Goal: Task Accomplishment & Management: Use online tool/utility

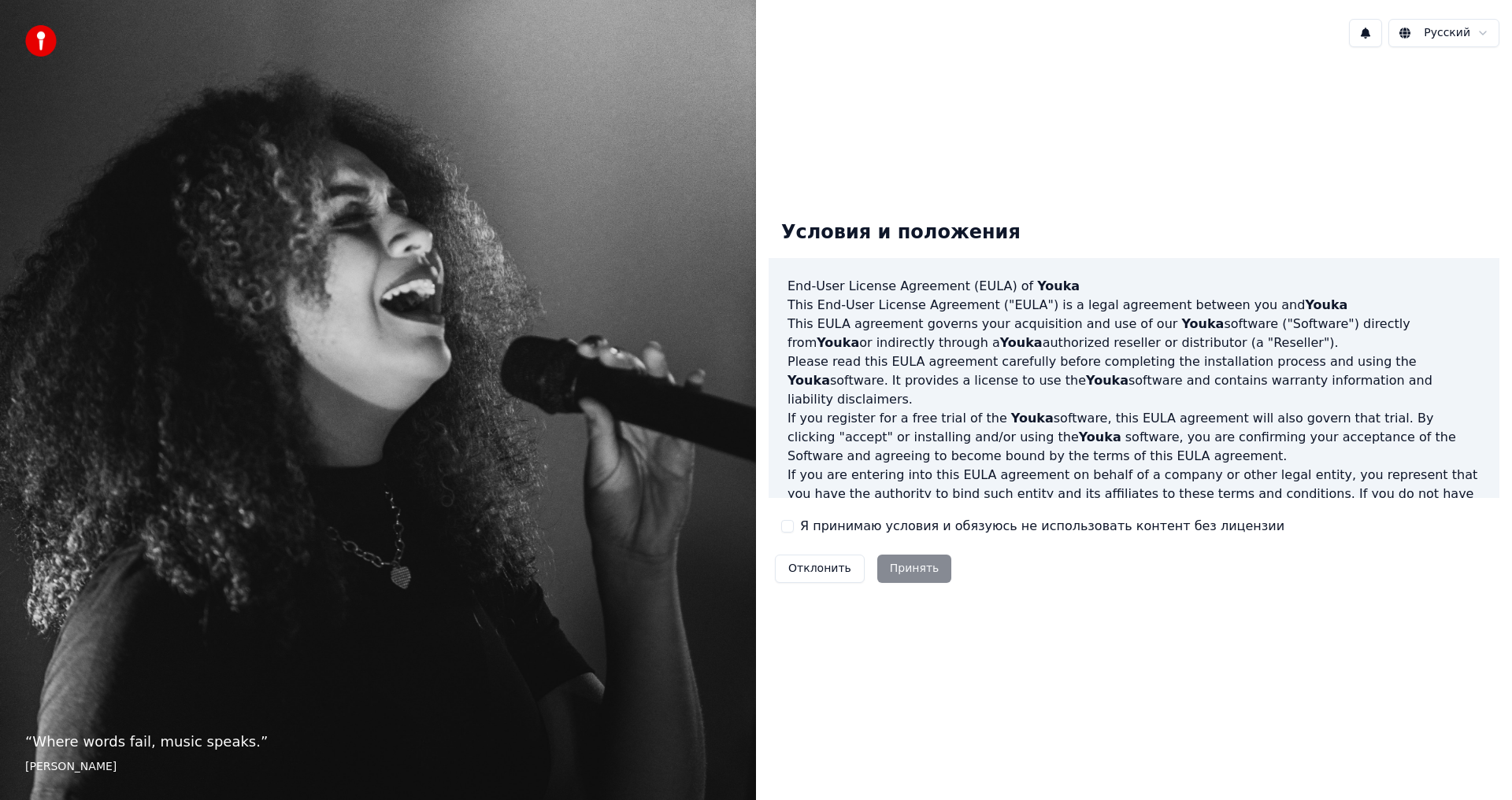
click at [789, 524] on button "Я принимаю условия и обязуюсь не использовать контент без лицензии" at bounding box center [787, 525] width 12 height 12
click at [883, 568] on button "Принять" at bounding box center [914, 569] width 75 height 28
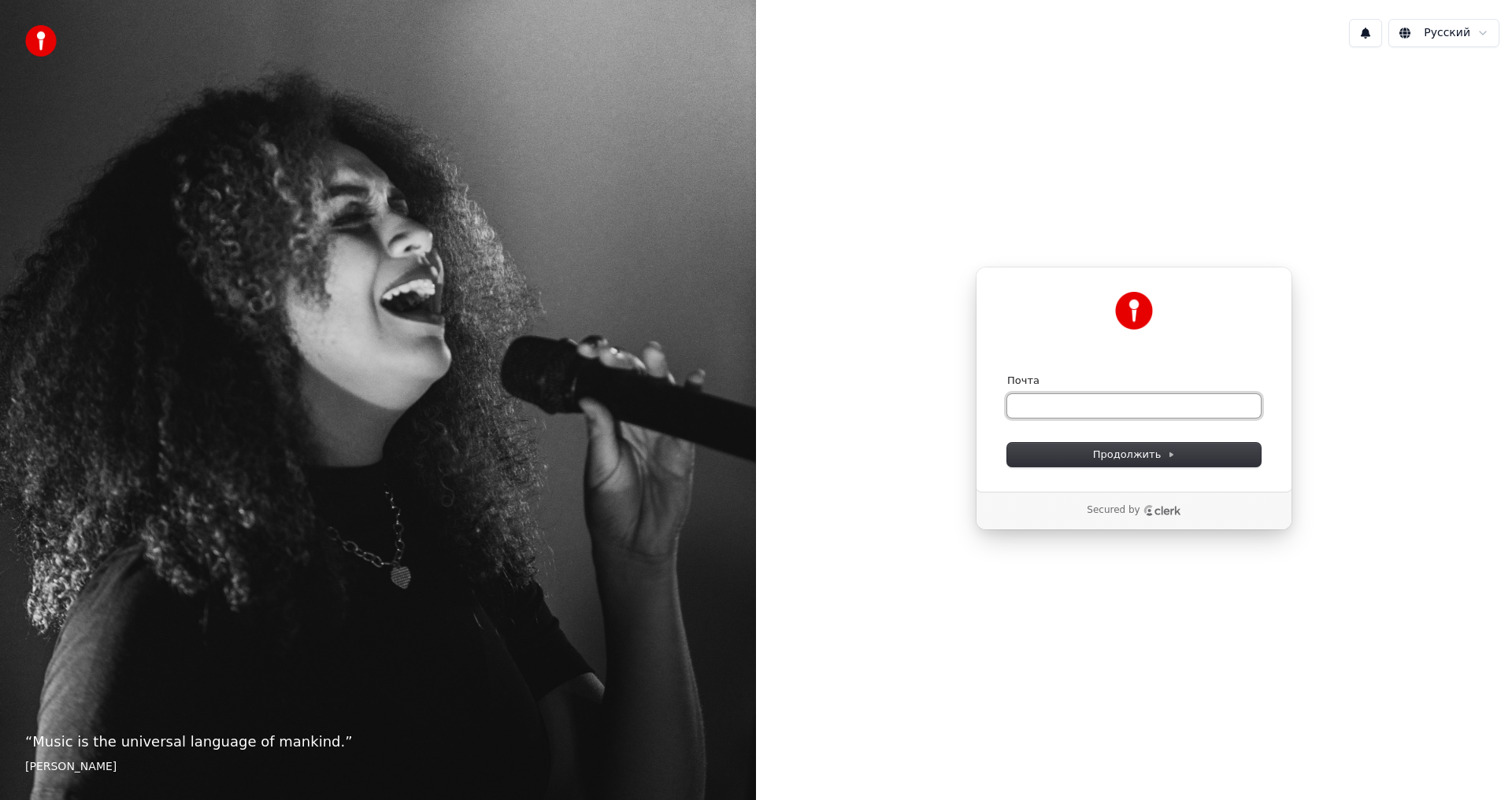
click at [1099, 414] on input "Почта" at bounding box center [1134, 406] width 254 height 24
click at [1007, 374] on button "submit" at bounding box center [1007, 374] width 0 height 0
type input "**********"
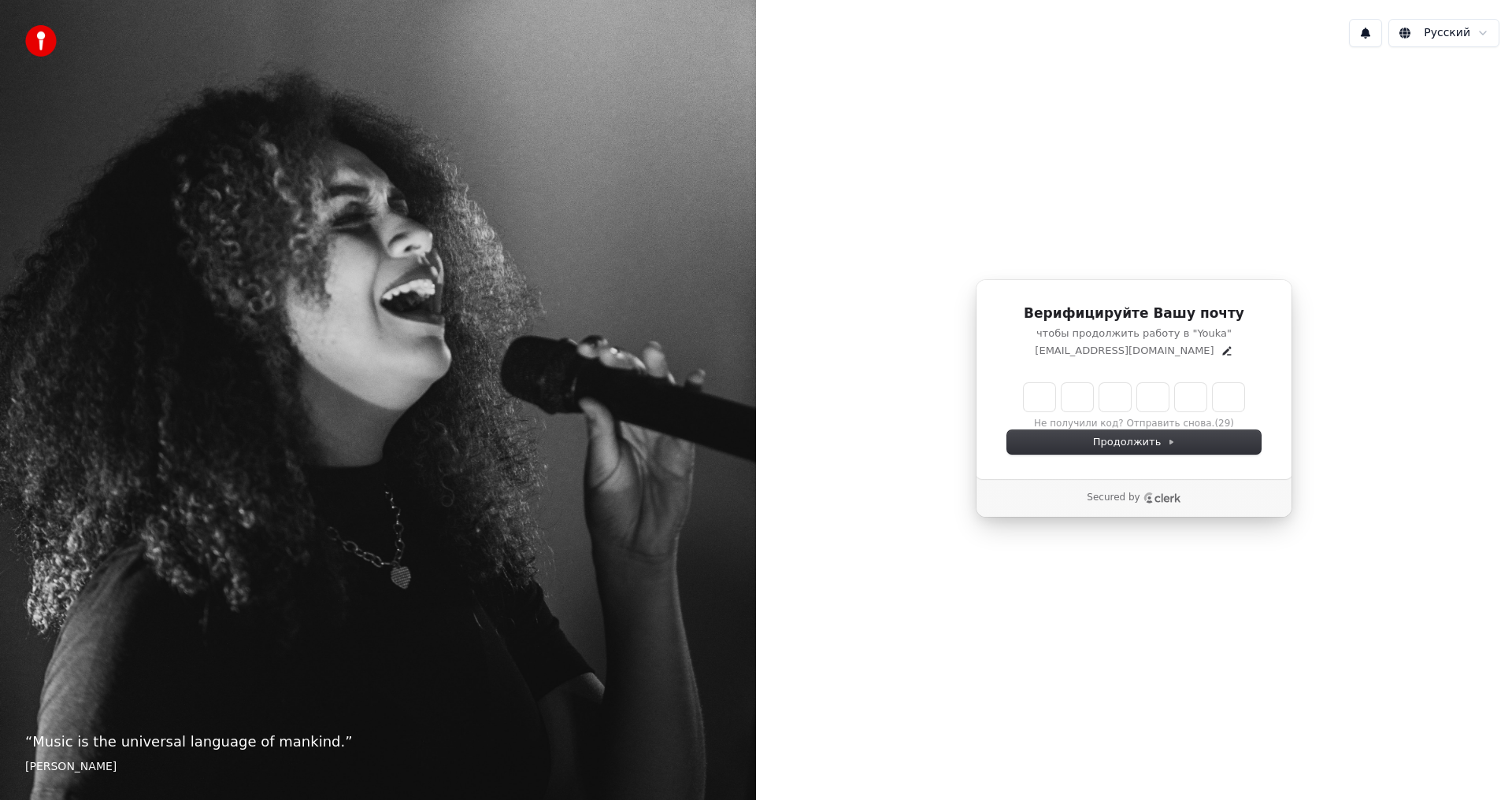
click at [1013, 396] on div "Не получили код? Отправить снова. (29)" at bounding box center [1134, 407] width 254 height 47
click at [1024, 399] on input "Enter verification code" at bounding box center [1150, 397] width 252 height 28
type input "******"
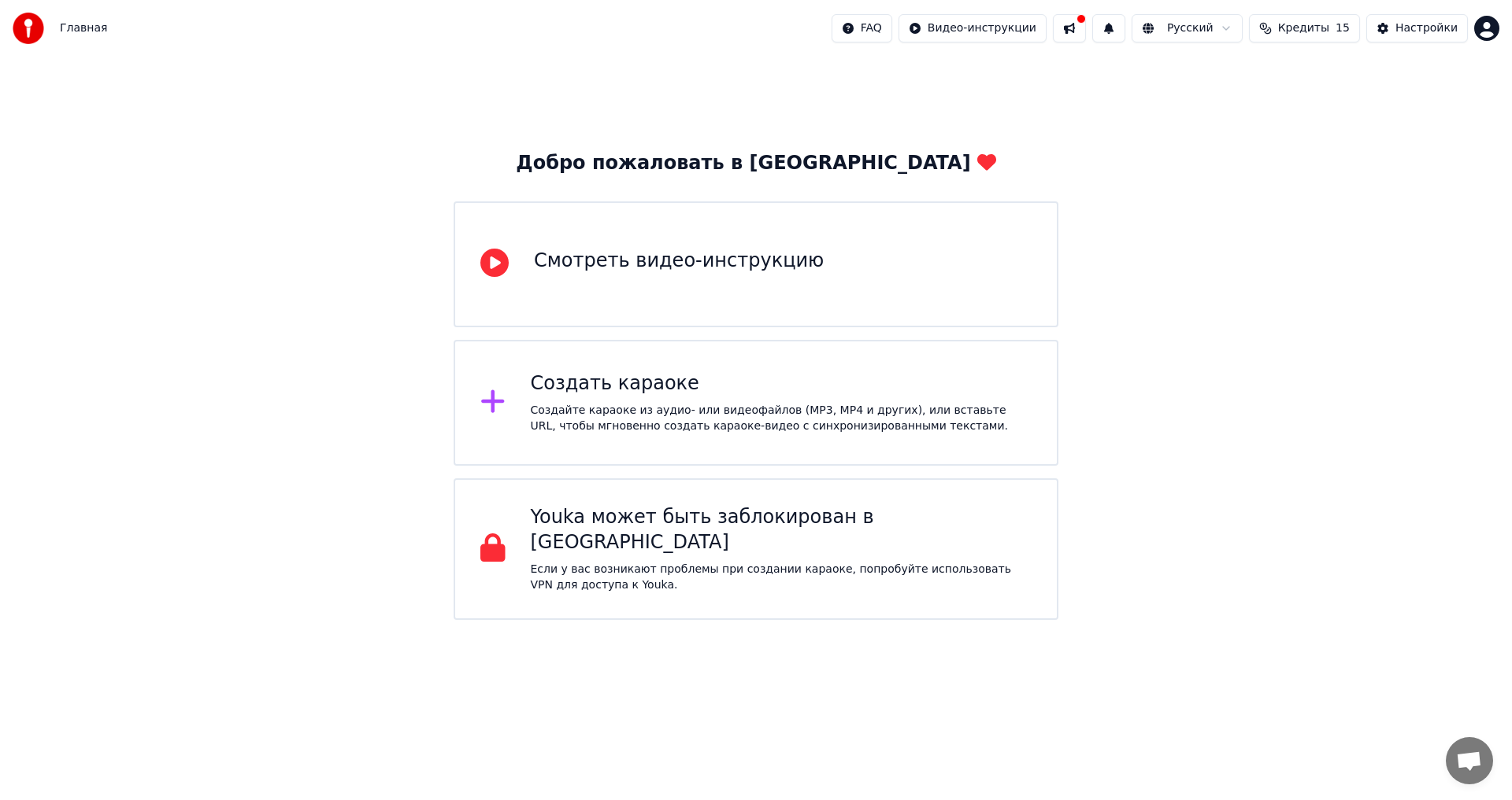
click at [753, 309] on div "Смотреть видео-инструкцию" at bounding box center [756, 264] width 605 height 125
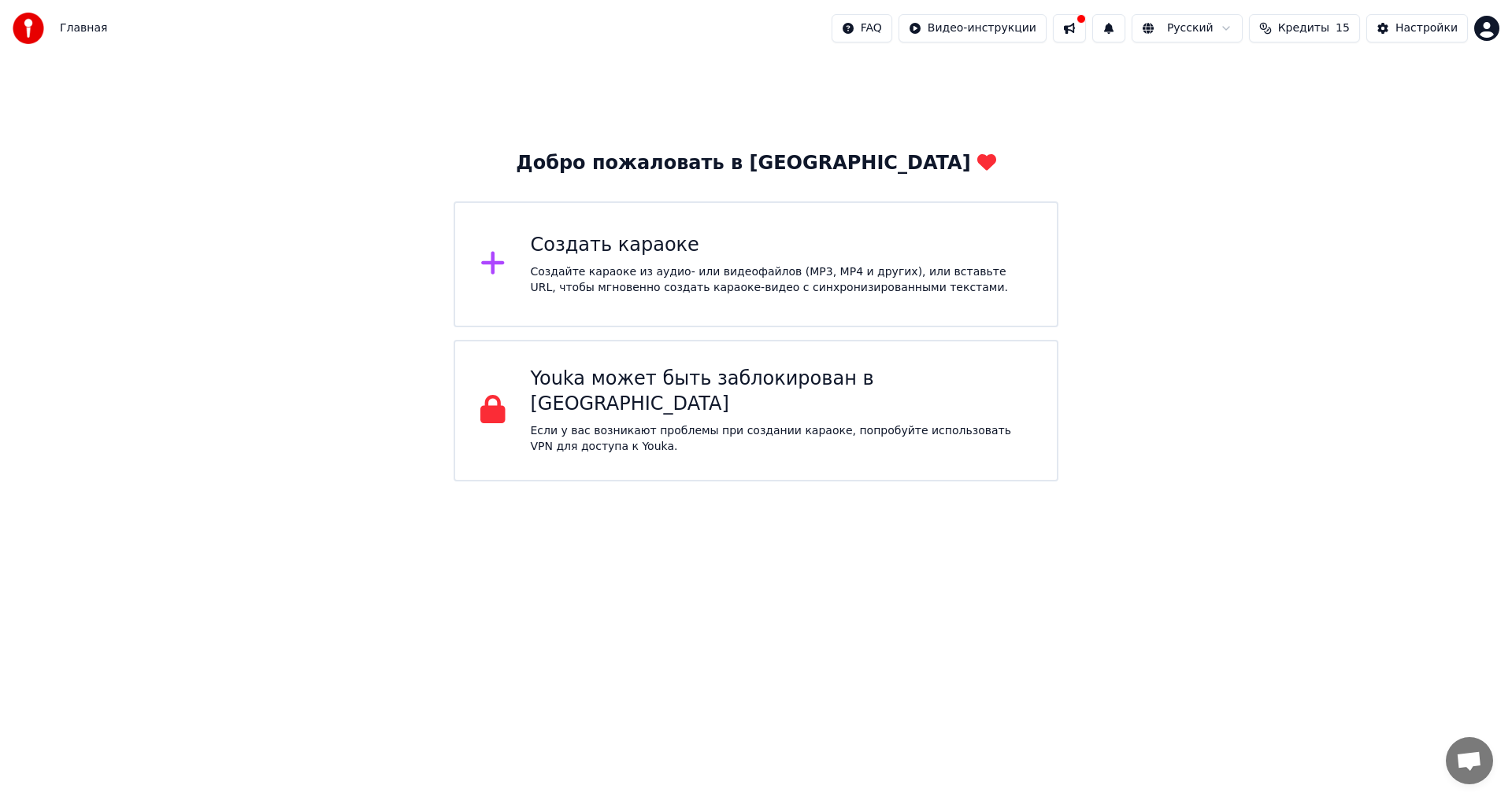
click at [63, 25] on span "Главная" at bounding box center [83, 28] width 47 height 16
click at [594, 271] on div "Создайте караоке из аудио- или видеофайлов (MP3, MP4 и других), или вставьте UR…" at bounding box center [781, 279] width 501 height 31
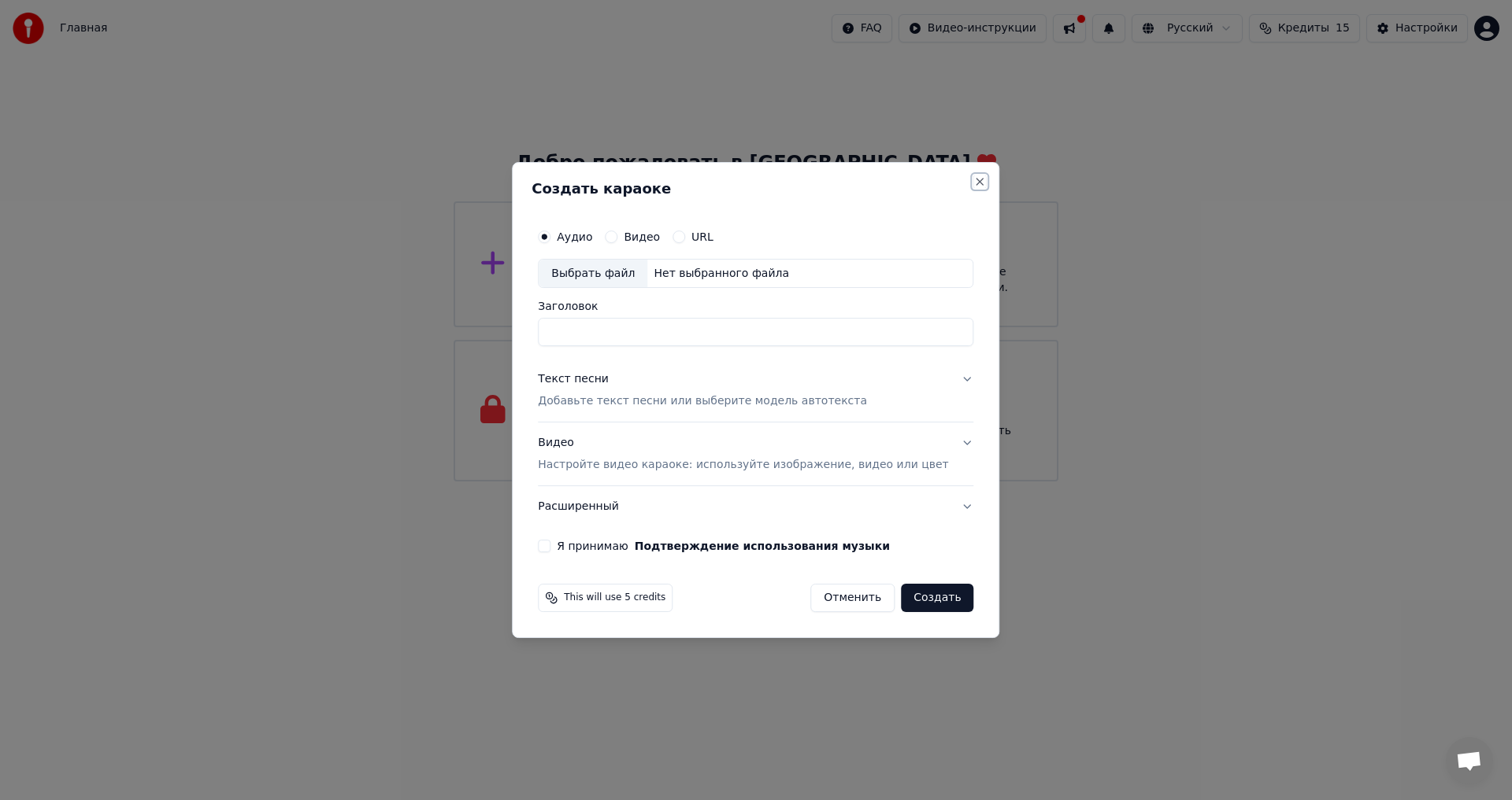
click at [974, 176] on button "Close" at bounding box center [980, 181] width 12 height 12
